Goal: Entertainment & Leisure: Consume media (video, audio)

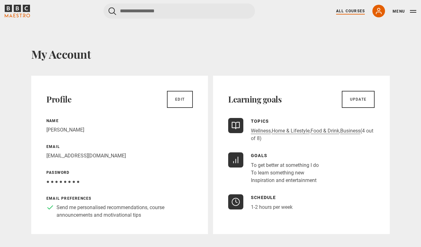
click at [355, 11] on link "All Courses" at bounding box center [350, 11] width 29 height 6
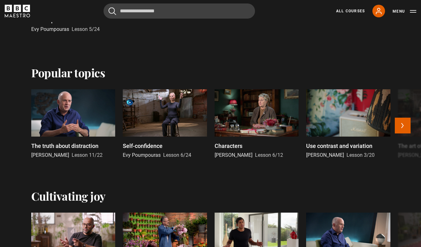
scroll to position [281, 0]
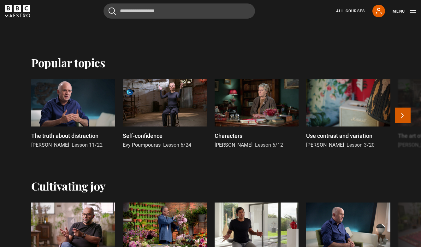
click at [403, 119] on button "Next" at bounding box center [403, 116] width 16 height 16
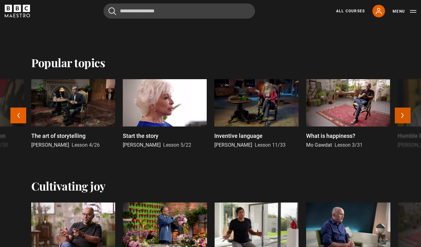
click at [403, 119] on button "Next" at bounding box center [403, 116] width 16 height 16
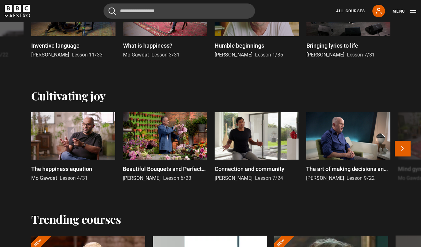
scroll to position [379, 0]
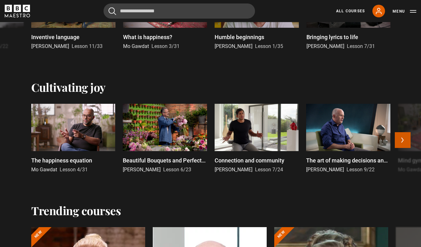
click at [403, 138] on button "Next" at bounding box center [403, 140] width 16 height 16
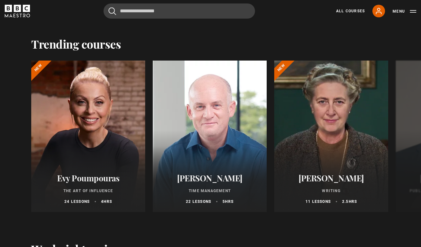
scroll to position [551, 0]
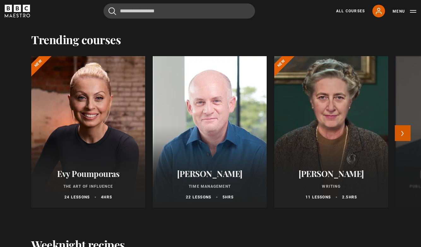
click at [407, 129] on button "Next" at bounding box center [403, 133] width 16 height 16
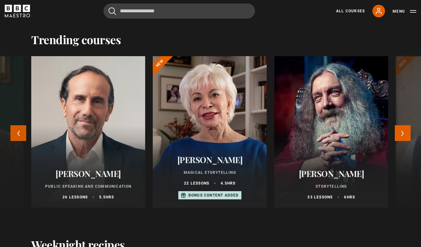
click at [18, 132] on button "Previous" at bounding box center [18, 133] width 16 height 16
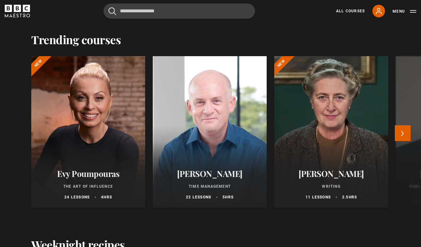
click at [18, 132] on div "Evy Poumpouras The Art of Influence 24 lessons 4 hrs New Oliver Burkeman Time M…" at bounding box center [210, 135] width 407 height 159
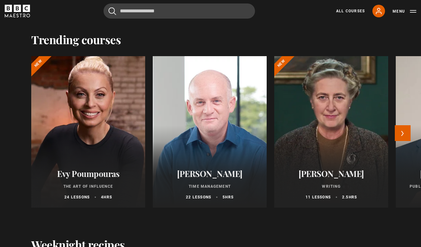
click at [109, 133] on div at bounding box center [88, 132] width 125 height 167
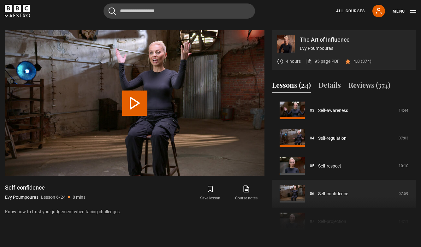
scroll to position [255, 0]
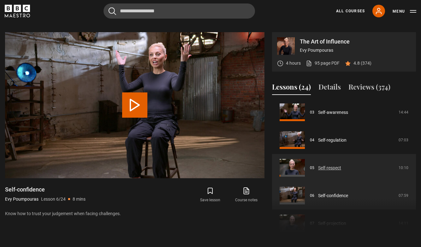
click at [318, 171] on link "Self-respect" at bounding box center [329, 168] width 23 height 7
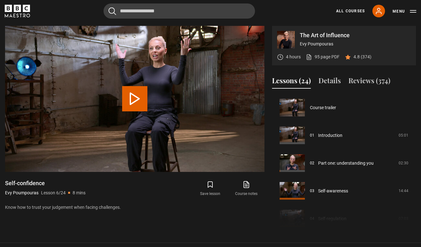
scroll to position [139, 0]
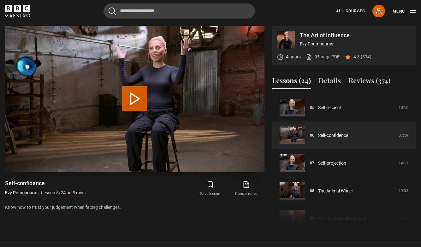
click at [137, 97] on button "Play Lesson Self-confidence" at bounding box center [134, 98] width 25 height 25
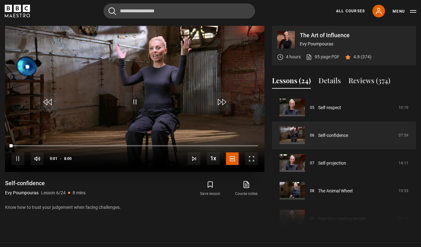
click at [253, 154] on span "Video Player" at bounding box center [251, 159] width 13 height 13
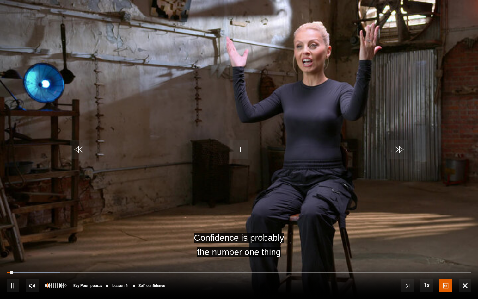
click at [32, 247] on span "Video Player" at bounding box center [32, 285] width 13 height 13
click at [63, 247] on div "73%" at bounding box center [63, 285] width 0 height 5
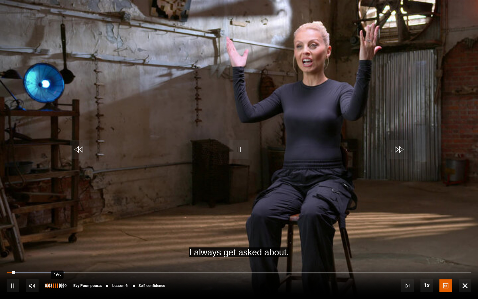
click at [57, 247] on div "49%" at bounding box center [57, 285] width 0 height 5
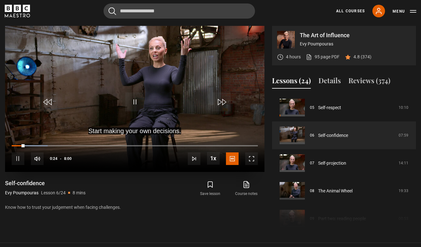
click at [137, 101] on span "Video Player" at bounding box center [134, 102] width 19 height 19
click at [199, 212] on div "Start making your own decisions. Video Player is loading. Play Lesson Self-conf…" at bounding box center [135, 128] width 260 height 204
click at [136, 102] on span "Video Player" at bounding box center [134, 102] width 19 height 19
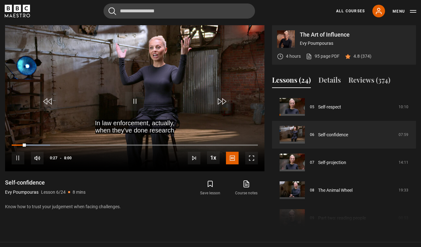
scroll to position [262, 0]
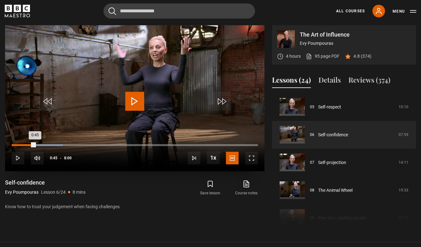
drag, startPoint x: 35, startPoint y: 144, endPoint x: 9, endPoint y: 143, distance: 26.3
click at [9, 143] on div "10s Skip Back 10 seconds Play 10s Skip Forward 10 seconds Loaded : 20.84% 0:25 …" at bounding box center [135, 153] width 260 height 35
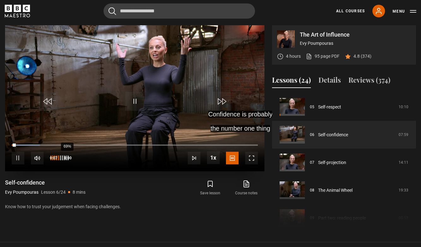
click at [64, 160] on div "69%" at bounding box center [59, 158] width 19 height 13
click at [70, 159] on div "80%" at bounding box center [70, 158] width 0 height 5
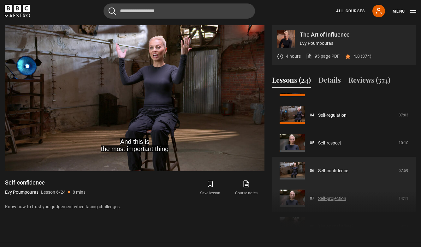
scroll to position [99, 0]
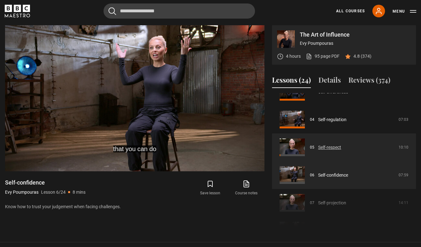
click at [335, 147] on link "Self-respect" at bounding box center [329, 147] width 23 height 7
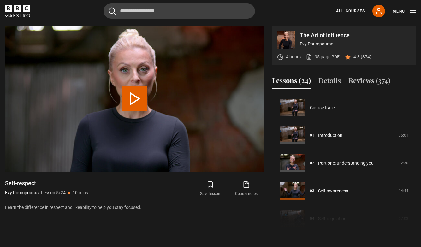
scroll to position [111, 0]
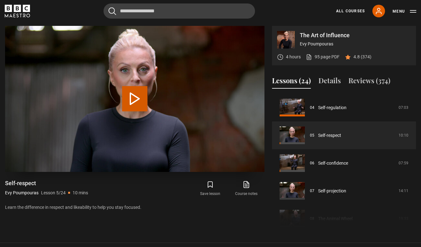
click at [135, 99] on button "Play Lesson Self-respect" at bounding box center [134, 98] width 25 height 25
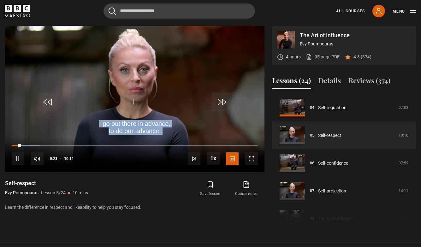
drag, startPoint x: 22, startPoint y: 146, endPoint x: 1, endPoint y: 144, distance: 21.3
click at [1, 144] on div "The Art of Influence Evy Poumpouras 4 hours 95 page PDF (opens in new tab) 4.8 …" at bounding box center [210, 128] width 421 height 204
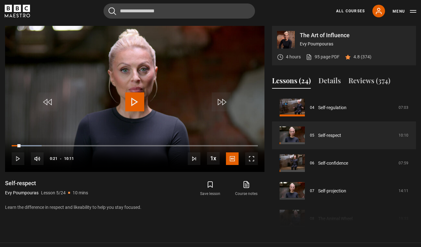
drag, startPoint x: 21, startPoint y: 145, endPoint x: 2, endPoint y: 143, distance: 19.0
click at [2, 143] on div "The Art of Influence Evy Poumpouras 4 hours 95 page PDF (opens in new tab) 4.8 …" at bounding box center [210, 128] width 421 height 204
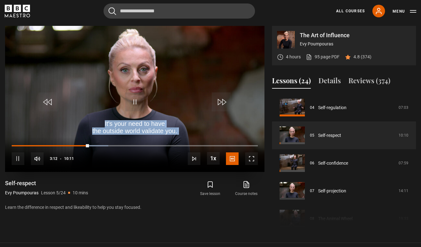
click at [20, 159] on span "Video Player" at bounding box center [18, 159] width 13 height 13
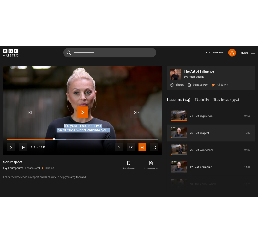
scroll to position [260, 0]
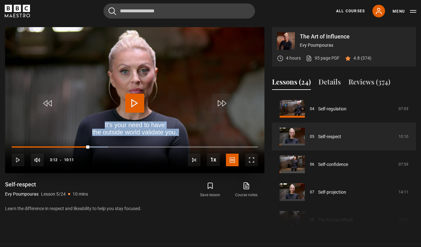
click at [137, 96] on span "Video Player" at bounding box center [134, 103] width 19 height 19
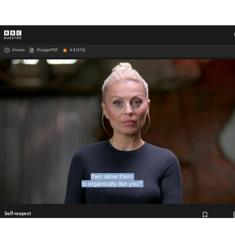
scroll to position [0, 0]
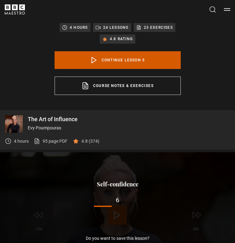
click at [137, 61] on link "Continue lesson 5" at bounding box center [118, 60] width 126 height 18
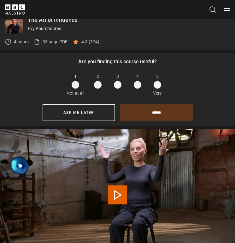
click at [157, 83] on span at bounding box center [158, 85] width 8 height 8
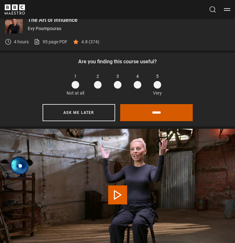
click at [143, 115] on input "******" at bounding box center [156, 112] width 73 height 17
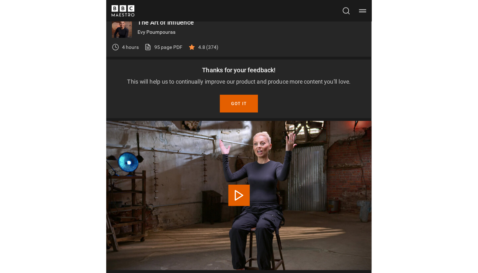
scroll to position [364, 0]
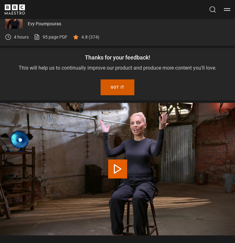
click at [118, 88] on button "Got it" at bounding box center [118, 87] width 34 height 16
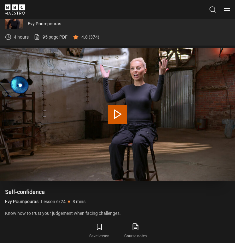
click at [121, 111] on button "Play Lesson Self-confidence" at bounding box center [117, 114] width 19 height 19
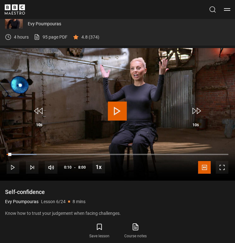
drag, startPoint x: 11, startPoint y: 154, endPoint x: -15, endPoint y: 155, distance: 26.3
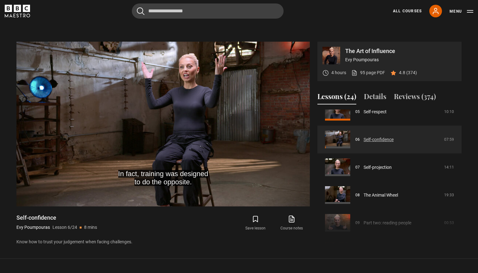
scroll to position [152, 0]
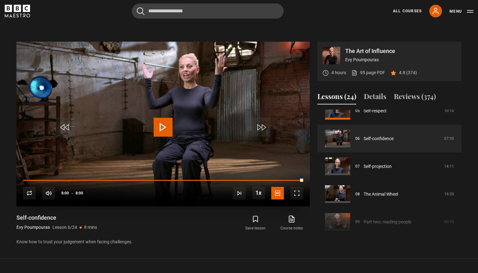
click at [164, 124] on span "Video Player" at bounding box center [163, 127] width 19 height 19
click at [165, 128] on span "Video Player" at bounding box center [163, 127] width 19 height 19
click at [166, 118] on span "Video Player" at bounding box center [163, 127] width 19 height 19
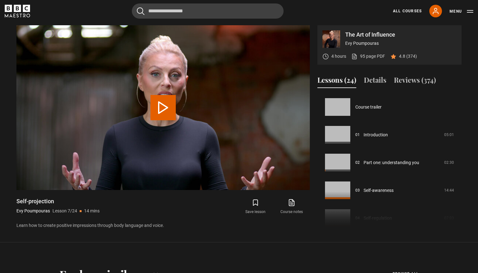
scroll to position [167, 0]
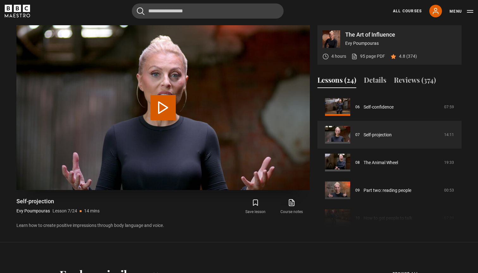
click at [162, 109] on button "Play Lesson Self-projection" at bounding box center [162, 107] width 25 height 25
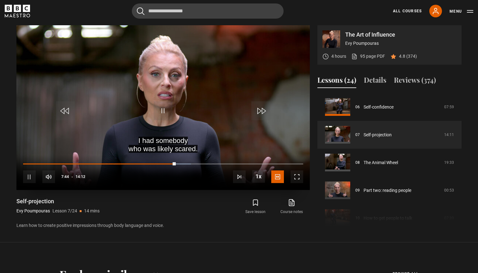
click at [25, 178] on span "Video Player" at bounding box center [29, 177] width 13 height 13
click at [134, 163] on div "10s Skip Back 10 seconds Play 10s Skip Forward 10 seconds Loaded : 59.89% 06:45…" at bounding box center [162, 172] width 293 height 35
click at [163, 107] on span "Video Player" at bounding box center [163, 110] width 19 height 19
click at [128, 165] on div "10s Skip Back 10 seconds Pause 10s Skip Forward 10 seconds Loaded : 60.47% 05:2…" at bounding box center [162, 172] width 293 height 35
drag, startPoint x: 176, startPoint y: 164, endPoint x: 125, endPoint y: 162, distance: 51.2
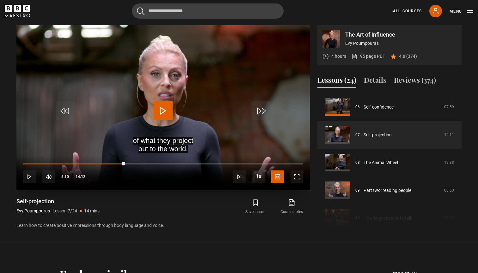
click at [125, 162] on div "10s Skip Back 10 seconds Play 10s Skip Forward 10 seconds Loaded : 36.96% 05:26…" at bounding box center [162, 172] width 293 height 35
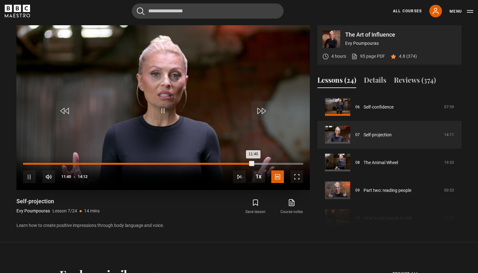
click at [221, 164] on div "Loaded : 87.47% 10:01 11:40" at bounding box center [163, 164] width 280 height 2
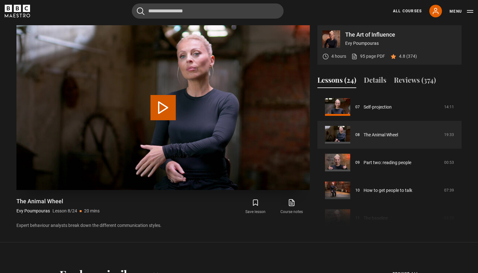
click at [163, 118] on button "Play Lesson The Animal Wheel" at bounding box center [162, 107] width 25 height 25
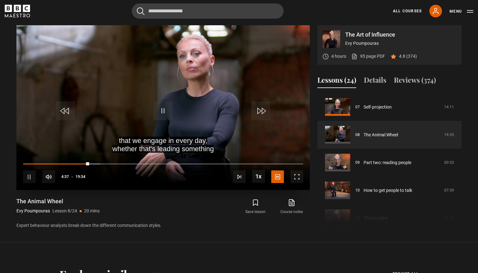
click at [302, 178] on span "Video Player" at bounding box center [296, 177] width 13 height 13
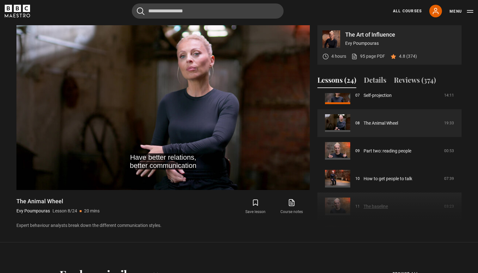
scroll to position [201, 0]
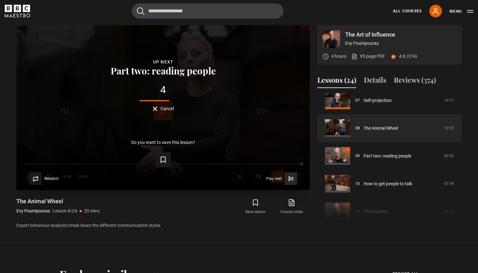
click at [284, 178] on button "Play next Play next" at bounding box center [281, 178] width 31 height 13
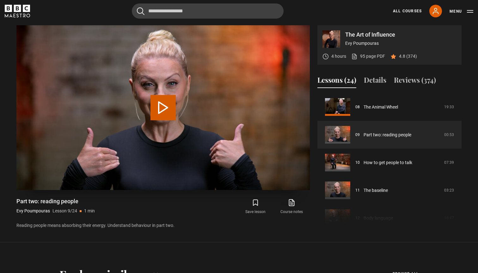
click at [163, 110] on button "Play Lesson Part two: reading people" at bounding box center [162, 107] width 25 height 25
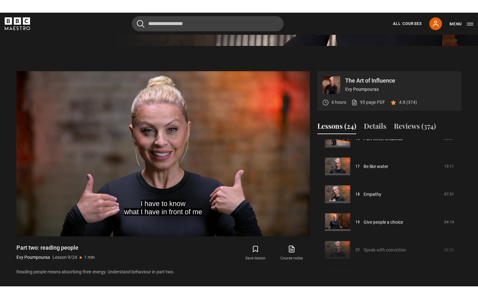
scroll to position [237, 0]
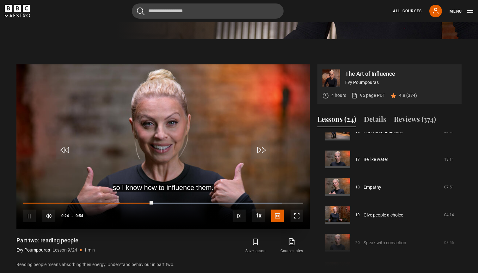
click at [298, 219] on span "Video Player" at bounding box center [296, 216] width 13 height 13
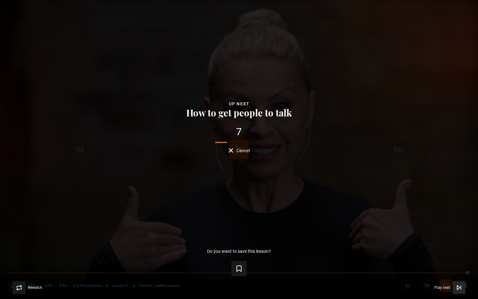
click at [453, 273] on span "Video Player" at bounding box center [458, 287] width 13 height 13
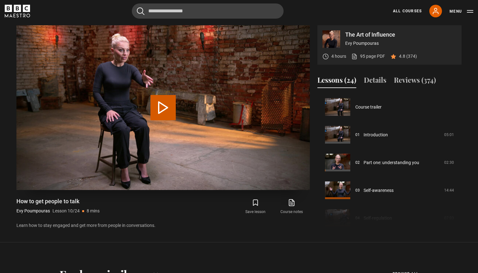
scroll to position [250, 0]
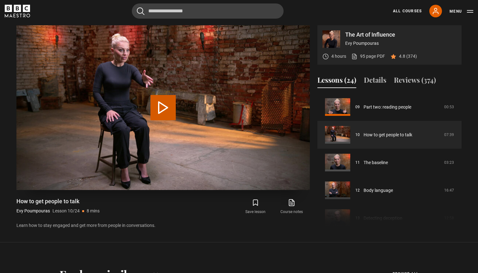
click at [164, 108] on button "Play Lesson How to get people to talk" at bounding box center [162, 107] width 25 height 25
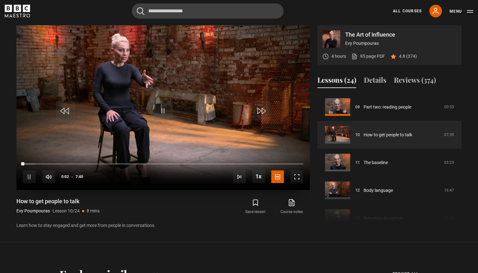
click at [293, 177] on span "Video Player" at bounding box center [296, 177] width 13 height 13
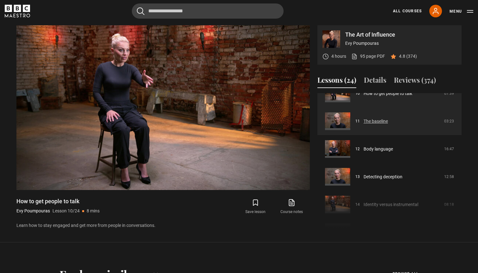
scroll to position [297, 0]
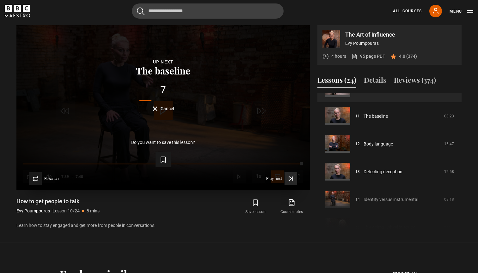
click at [296, 179] on span "Video Player" at bounding box center [290, 178] width 13 height 13
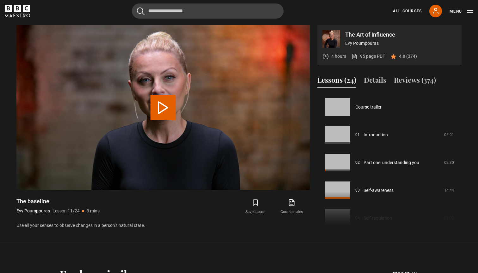
scroll to position [278, 0]
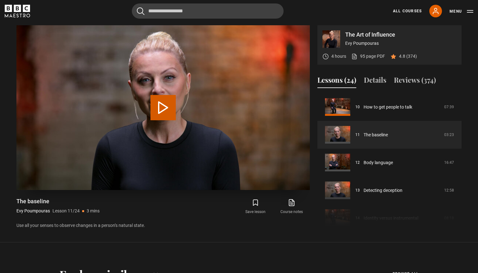
click at [162, 105] on button "Play Lesson The baseline" at bounding box center [162, 107] width 25 height 25
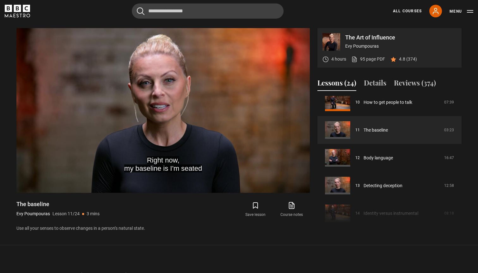
scroll to position [277, 0]
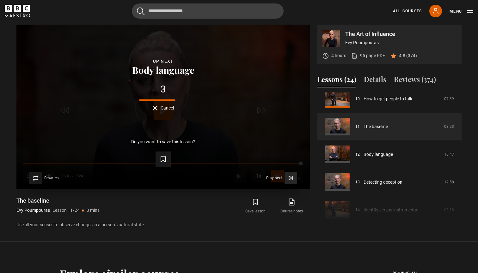
click at [283, 183] on button "Play next Play next" at bounding box center [281, 178] width 31 height 13
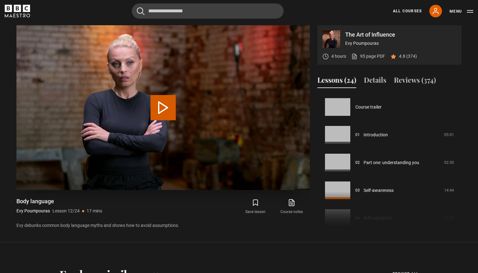
scroll to position [306, 0]
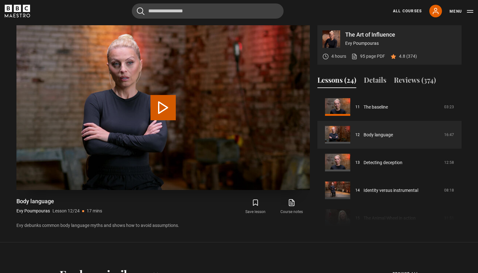
click at [168, 104] on button "Play Lesson Body language" at bounding box center [162, 107] width 25 height 25
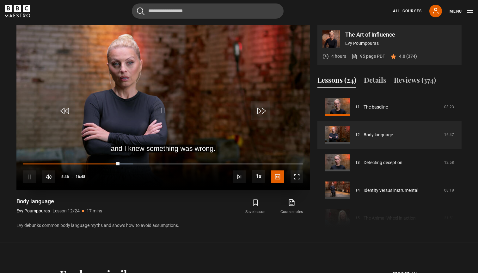
click at [168, 107] on span "Video Player" at bounding box center [163, 110] width 19 height 19
